Goal: Information Seeking & Learning: Learn about a topic

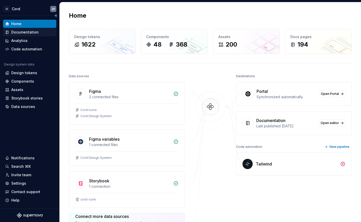
click at [23, 29] on div "Documentation" at bounding box center [29, 32] width 53 height 8
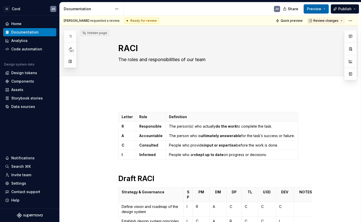
click at [320, 7] on span "Preview" at bounding box center [314, 8] width 14 height 5
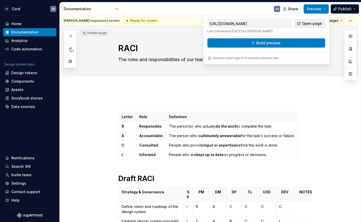
click at [304, 23] on span "Open page" at bounding box center [312, 23] width 20 height 5
type textarea "*"
